Goal: Task Accomplishment & Management: Manage account settings

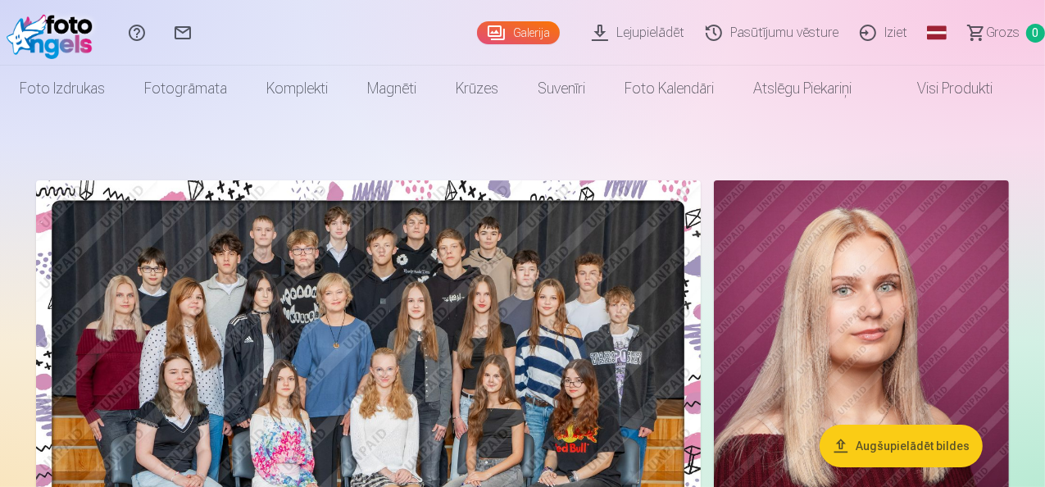
click at [865, 35] on link "Iziet" at bounding box center [886, 33] width 69 height 66
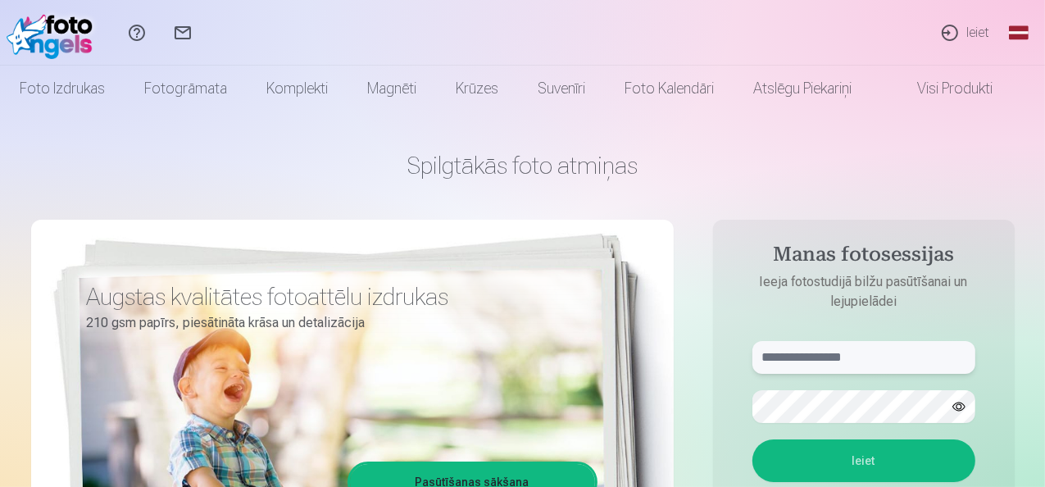
click at [794, 360] on input "text" at bounding box center [863, 357] width 223 height 33
type input "**********"
click at [835, 464] on button "Ieiet" at bounding box center [863, 460] width 223 height 43
